Goal: Obtain resource: Download file/media

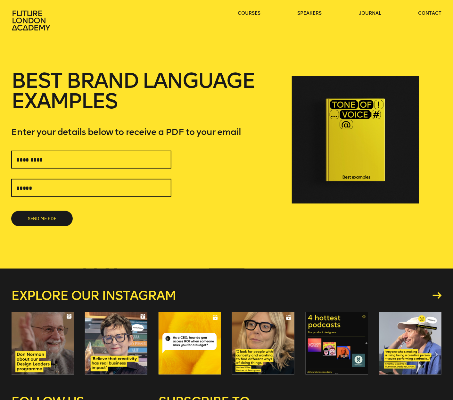
click at [125, 172] on div "SEND ME PDF" at bounding box center [91, 189] width 160 height 76
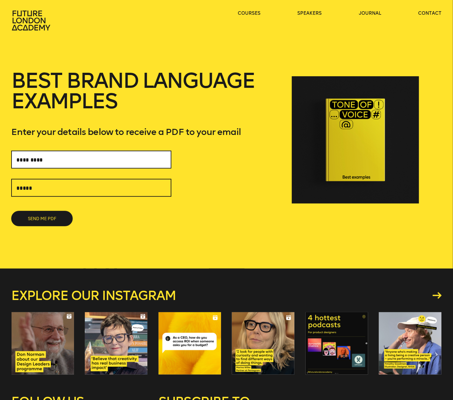
click at [124, 161] on input "text" at bounding box center [91, 160] width 160 height 18
type input "*"
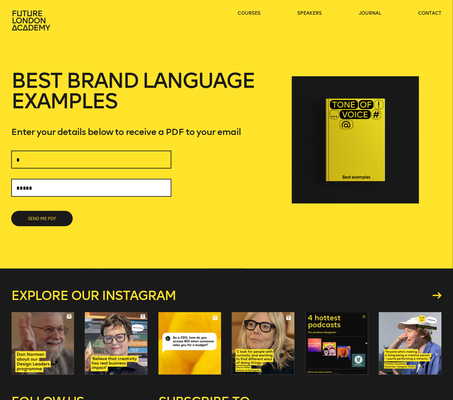
click at [89, 192] on input "text" at bounding box center [91, 188] width 160 height 18
type input "**********"
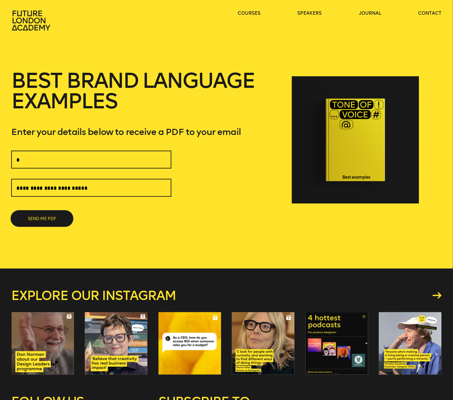
click at [50, 217] on button "SEND ME PDF" at bounding box center [42, 218] width 62 height 15
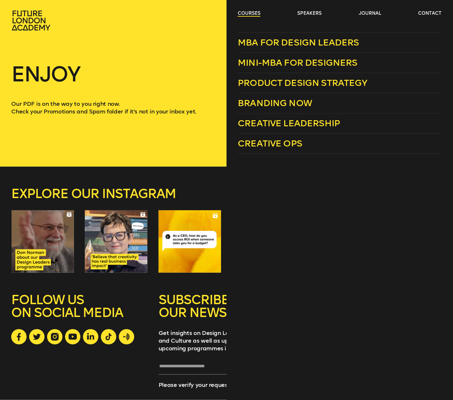
click at [250, 15] on link "courses" at bounding box center [249, 13] width 23 height 6
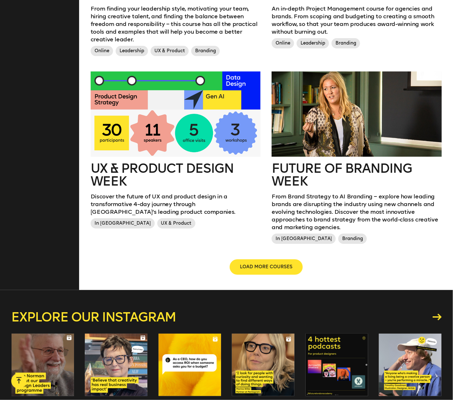
scroll to position [728, 0]
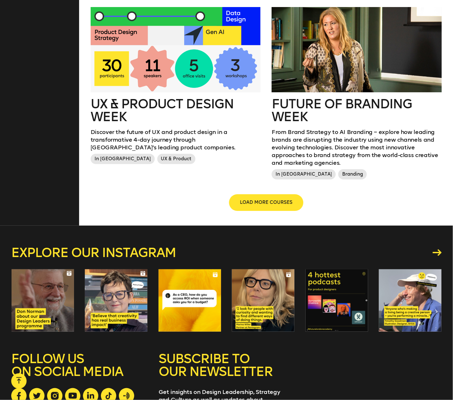
click at [267, 195] on button "LOAD MORE COURSES" at bounding box center [266, 202] width 73 height 15
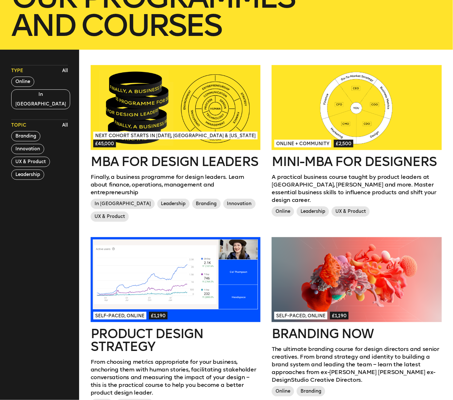
scroll to position [0, 0]
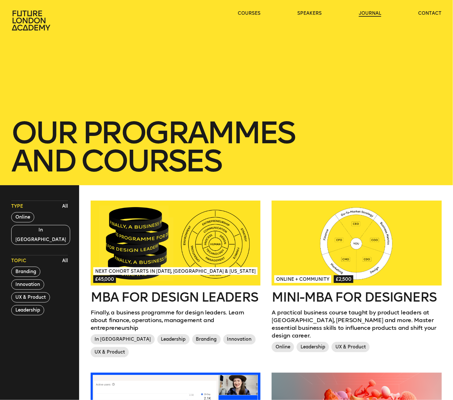
click at [369, 13] on link "journal" at bounding box center [370, 13] width 22 height 6
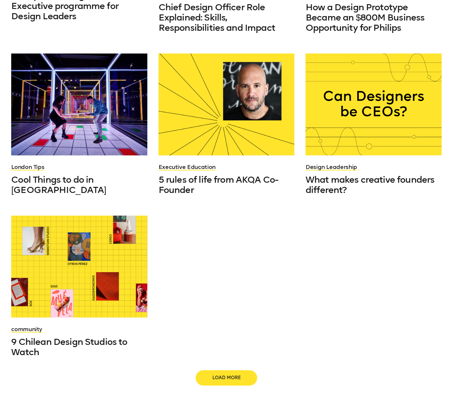
scroll to position [512, 0]
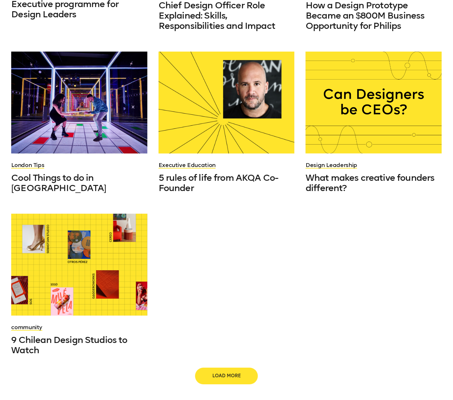
click at [241, 373] on span "Load more" at bounding box center [226, 376] width 41 height 6
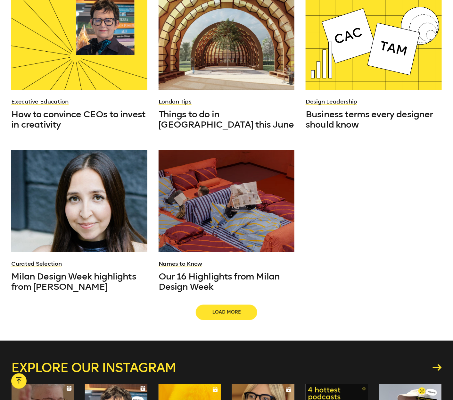
scroll to position [1097, 0]
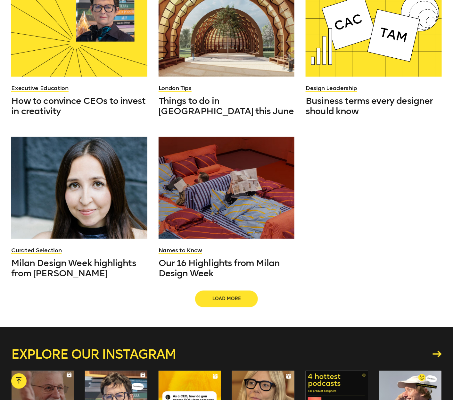
click at [237, 296] on span "Load more" at bounding box center [226, 299] width 41 height 6
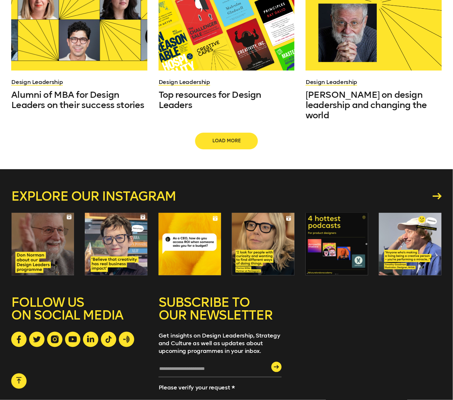
scroll to position [1775, 0]
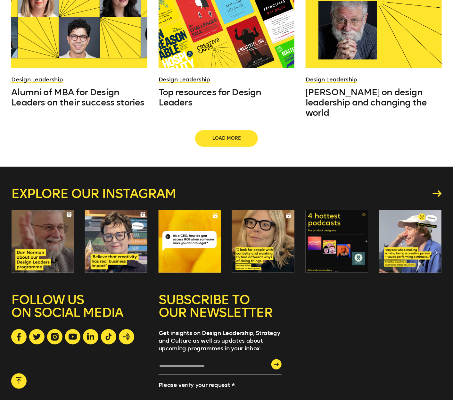
click at [237, 135] on span "Load more" at bounding box center [226, 138] width 41 height 6
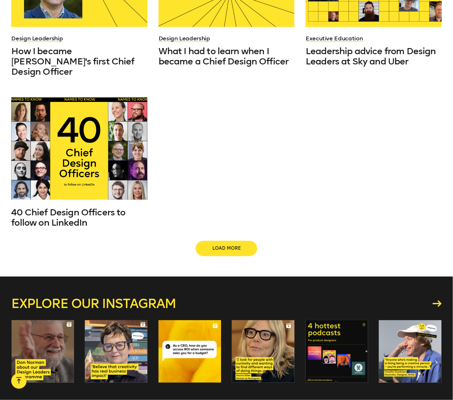
scroll to position [2349, 0]
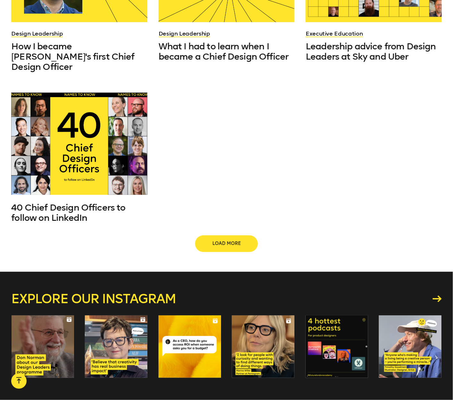
click at [235, 241] on span "Load more" at bounding box center [226, 244] width 41 height 6
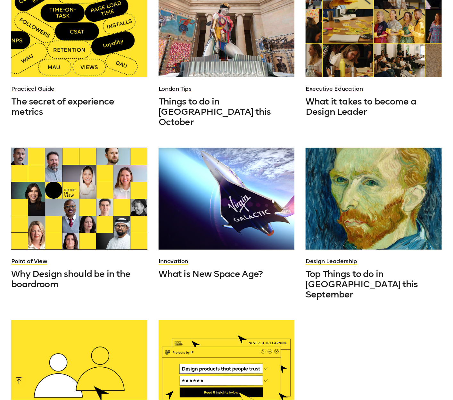
scroll to position [2630, 0]
